Goal: Task Accomplishment & Management: Use online tool/utility

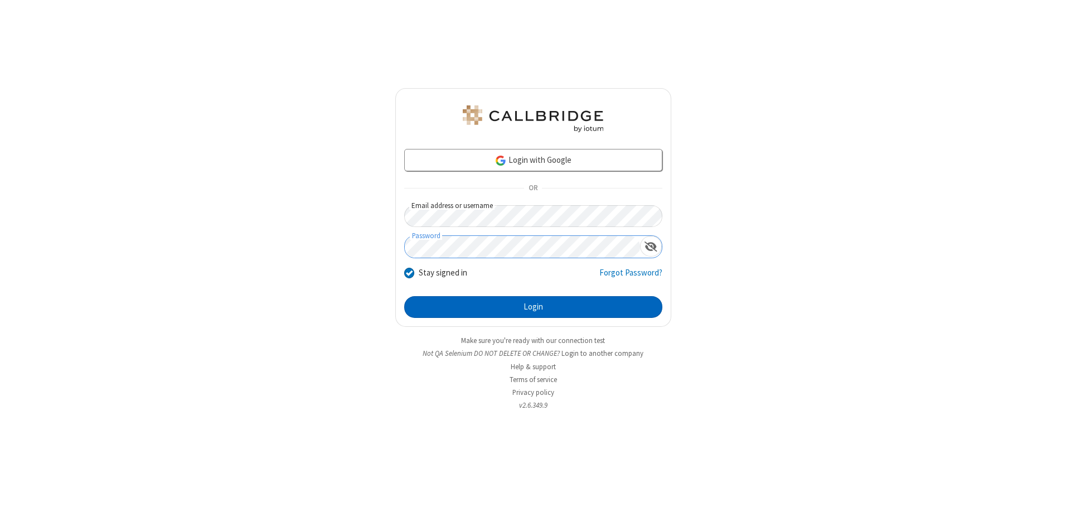
click at [533, 307] on button "Login" at bounding box center [533, 307] width 258 height 22
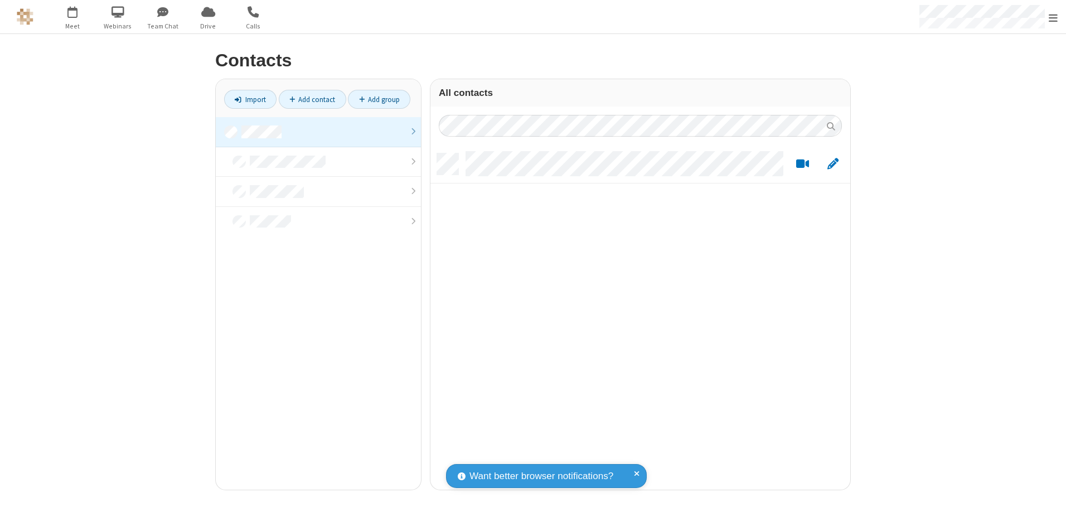
scroll to position [336, 411]
click at [318, 132] on link at bounding box center [318, 132] width 205 height 30
click at [250, 99] on link "Import" at bounding box center [250, 99] width 52 height 19
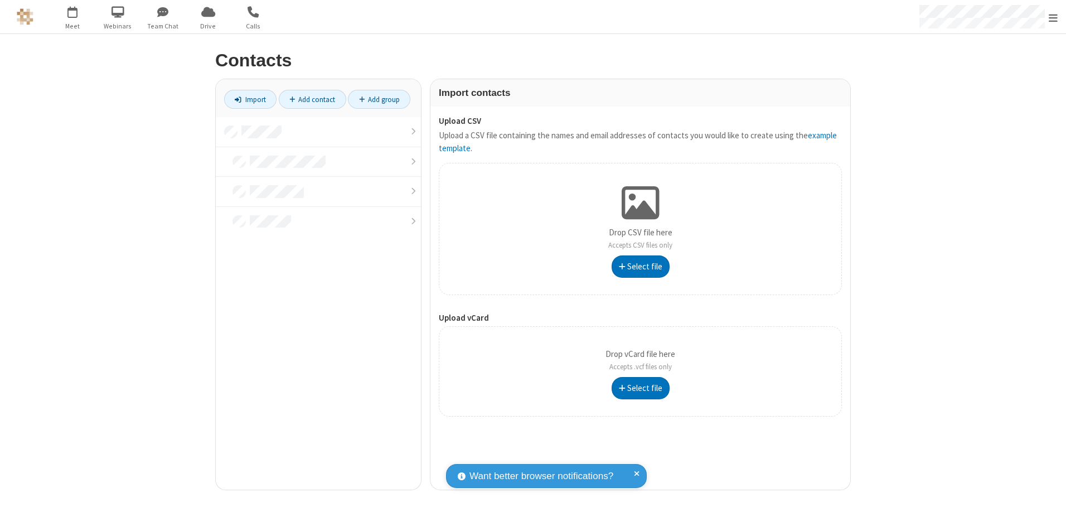
type input "C:\fakepath\contacts.vcf"
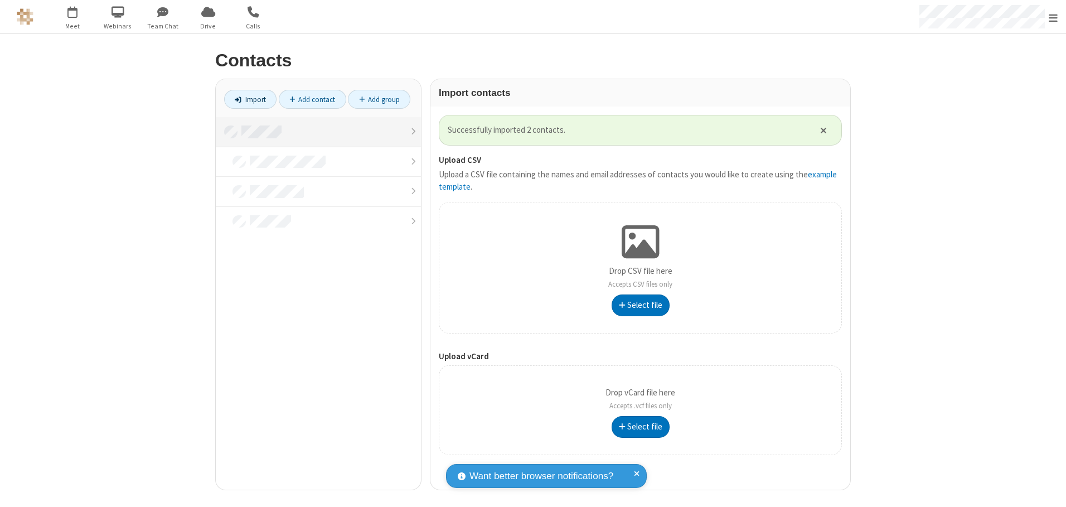
click at [318, 132] on link at bounding box center [318, 132] width 205 height 30
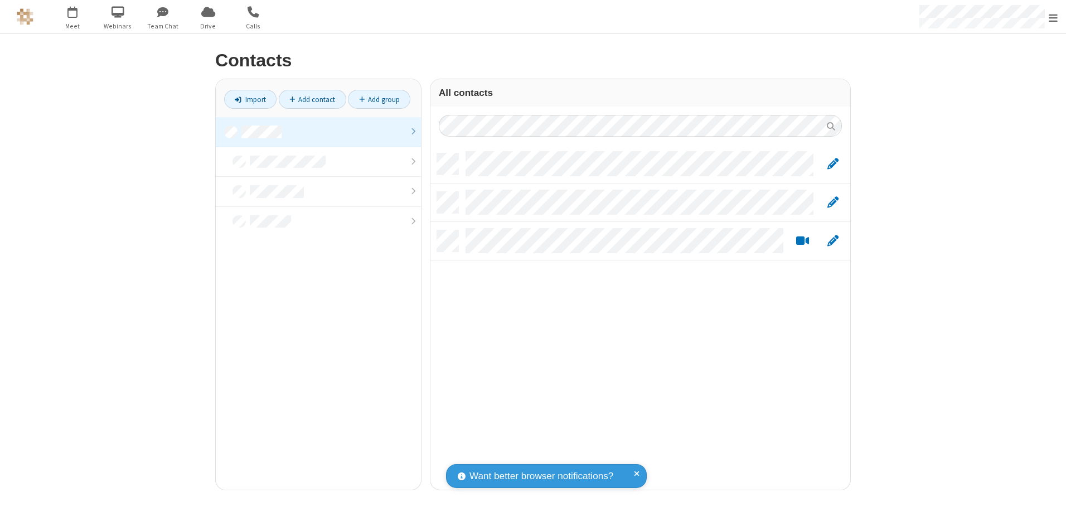
scroll to position [336, 411]
